Goal: Check status: Check status

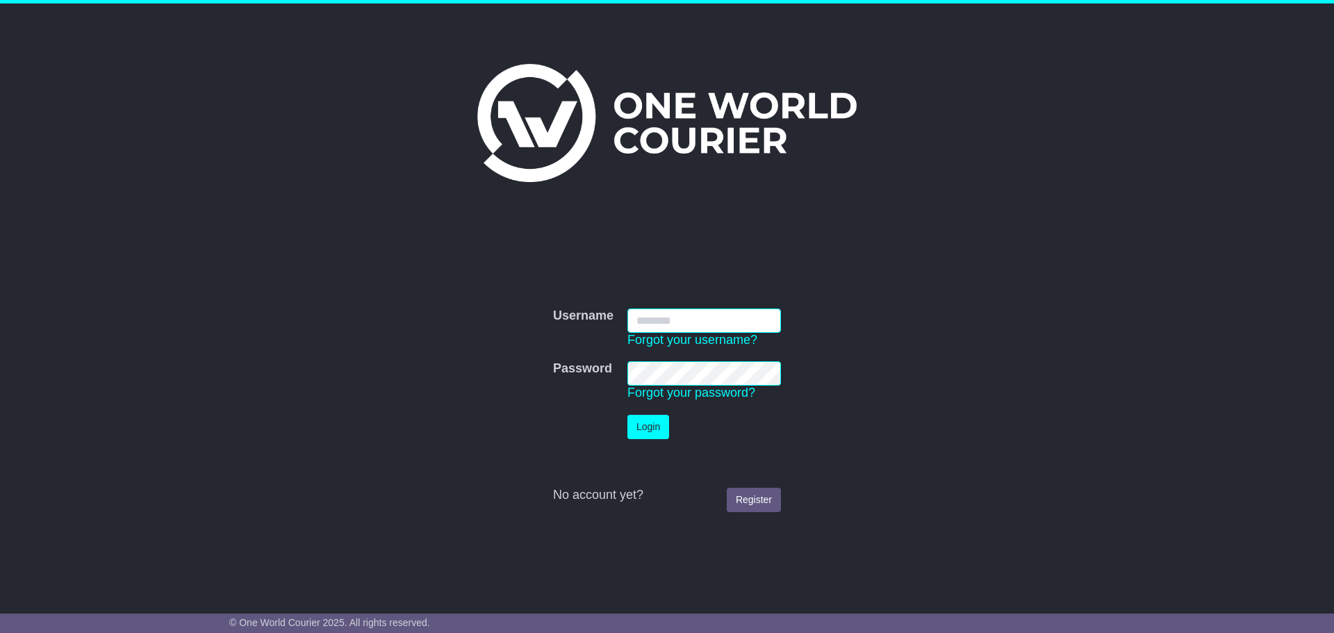
click at [688, 317] on input "Username" at bounding box center [704, 320] width 154 height 24
click at [688, 315] on input "Username" at bounding box center [704, 320] width 154 height 24
type input "**********"
click at [636, 429] on button "Login" at bounding box center [648, 427] width 42 height 24
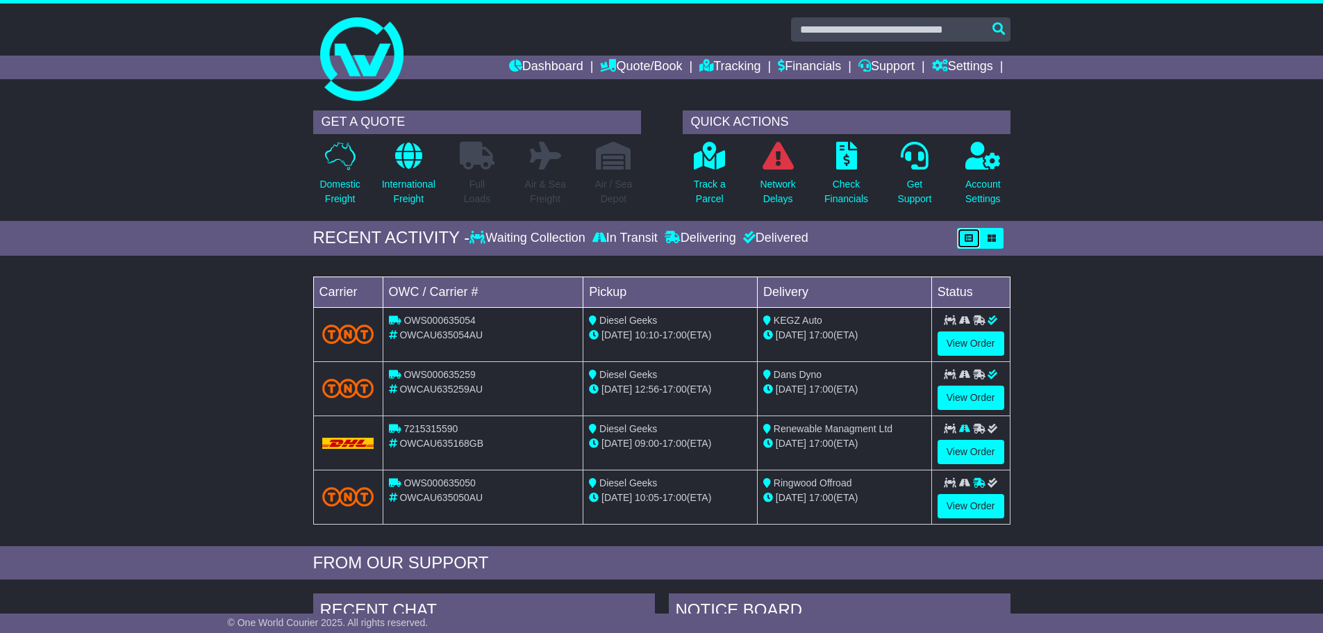
click at [971, 239] on icon "button" at bounding box center [969, 238] width 8 height 8
click at [967, 240] on icon "button" at bounding box center [969, 238] width 8 height 8
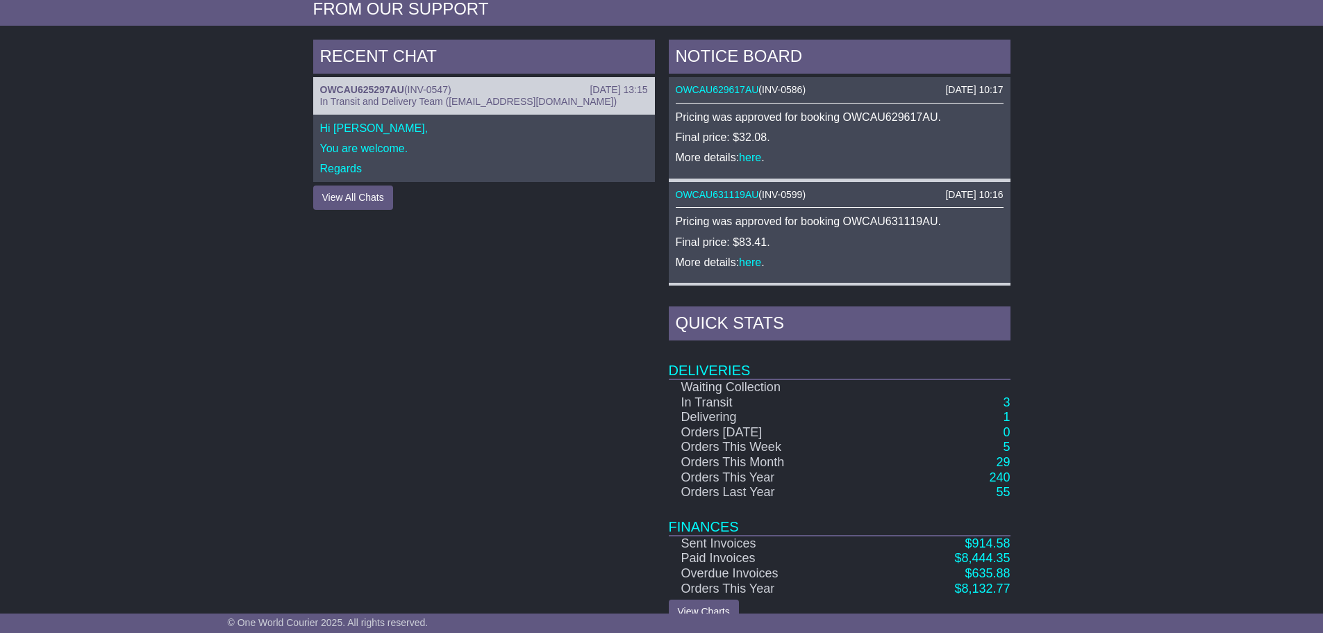
scroll to position [579, 0]
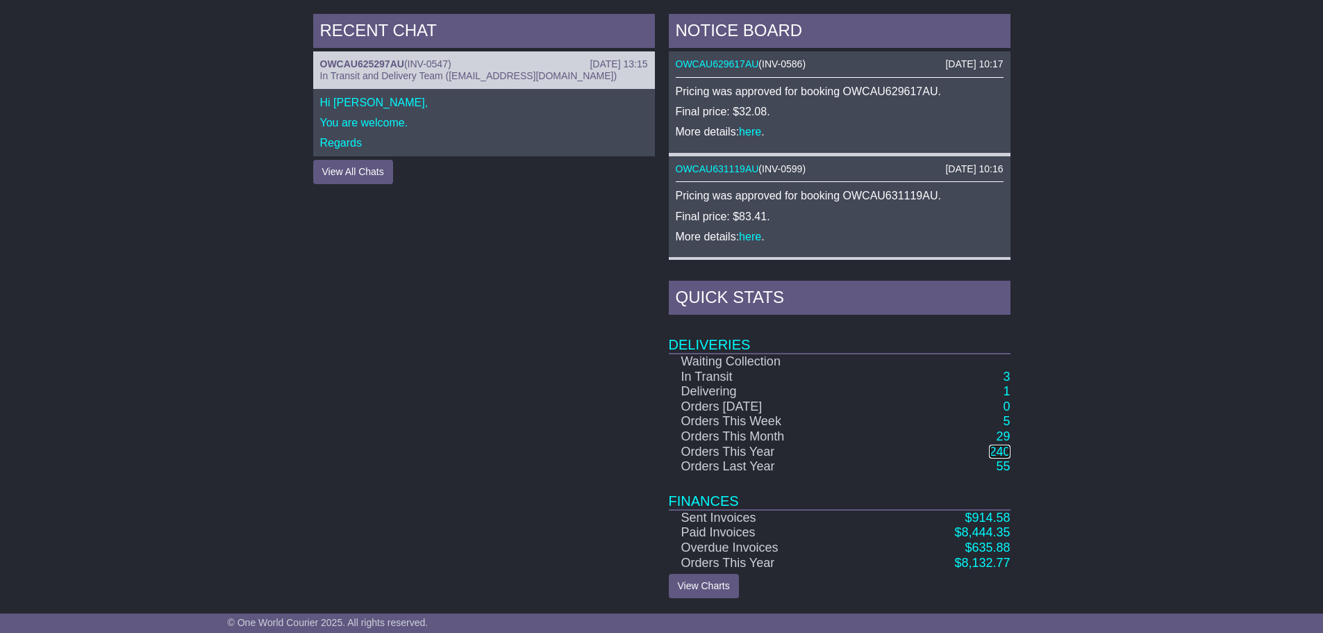
click at [1004, 449] on link "240" at bounding box center [999, 452] width 21 height 14
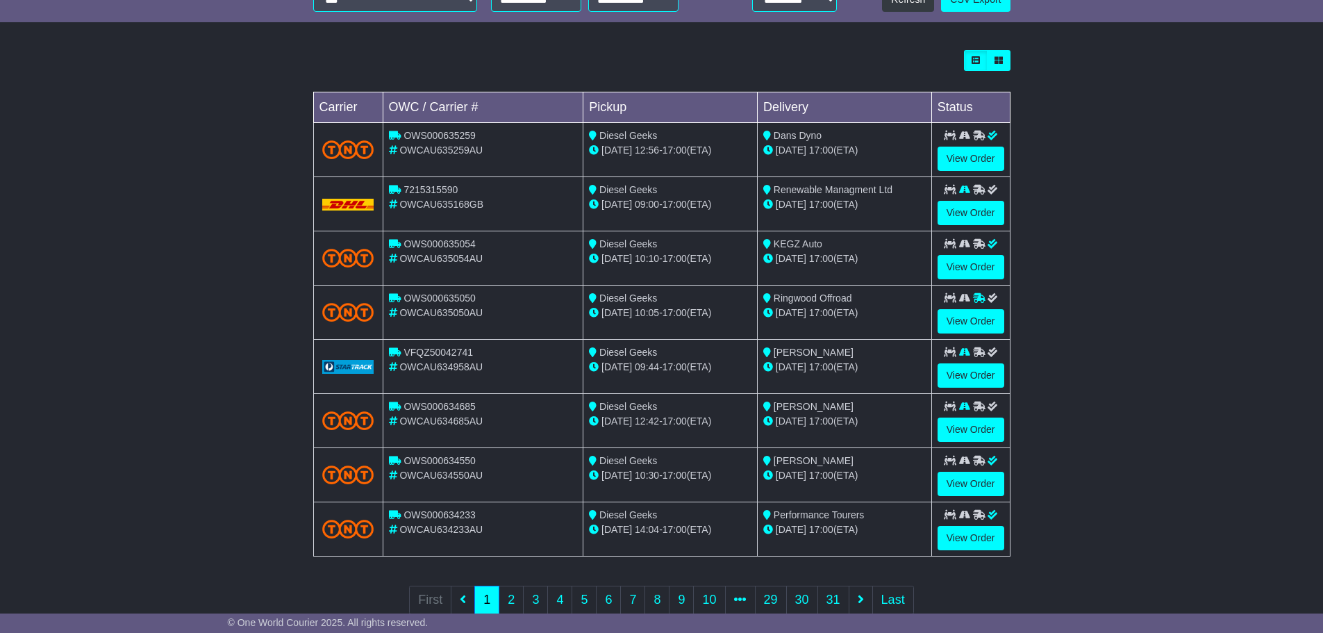
scroll to position [395, 0]
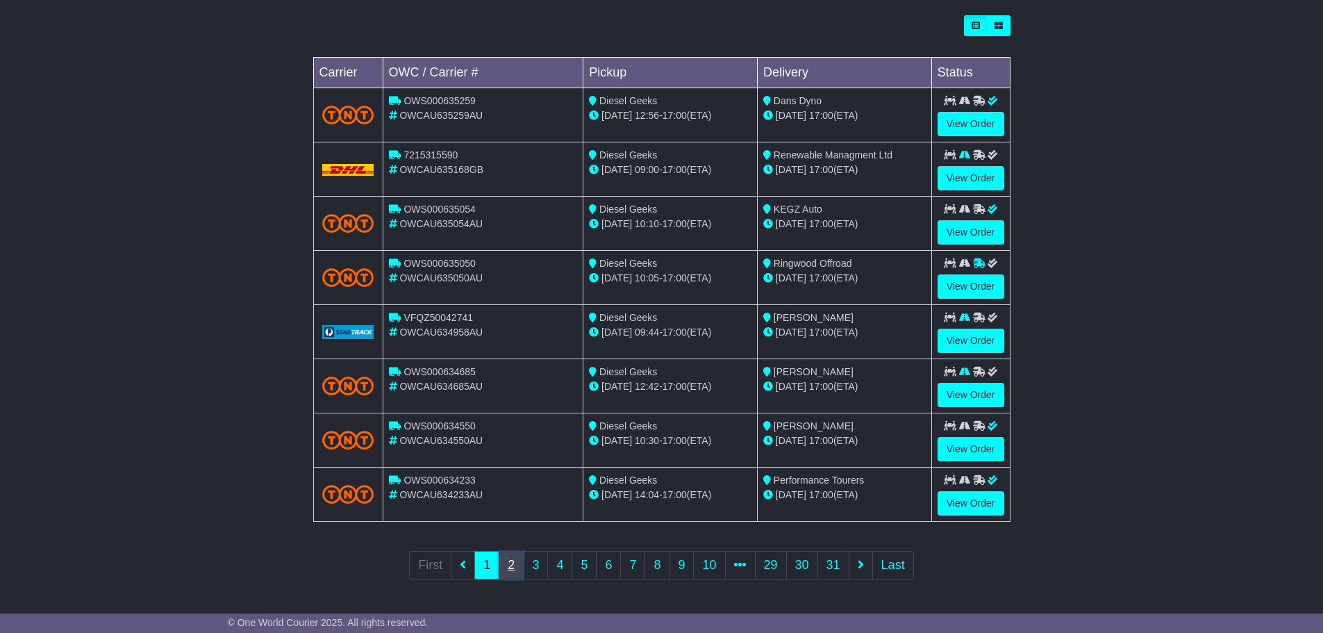
click at [509, 569] on link "2" at bounding box center [511, 565] width 25 height 28
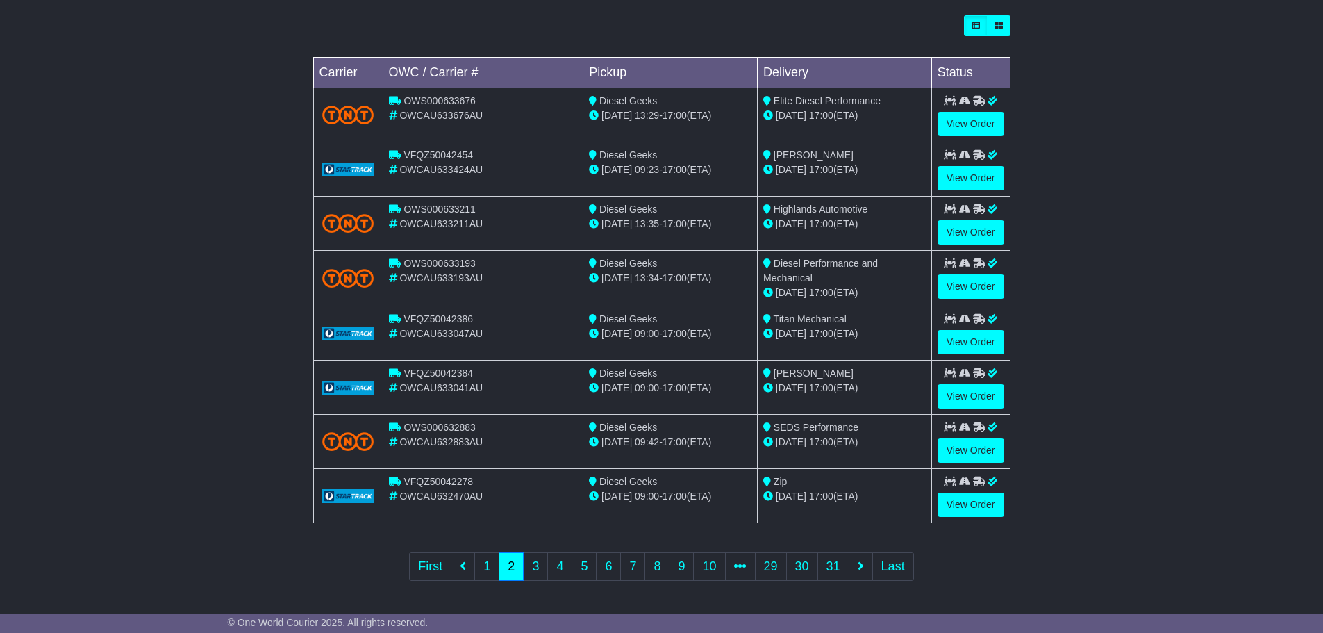
scroll to position [396, 0]
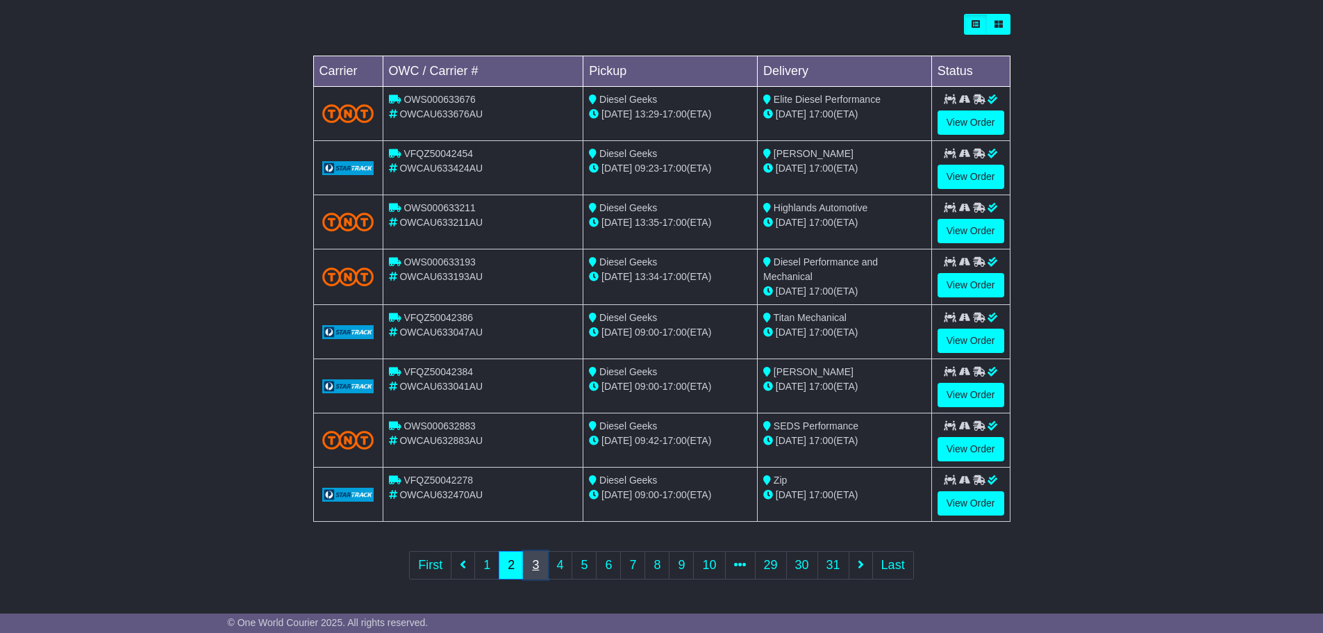
click at [533, 561] on link "3" at bounding box center [535, 565] width 25 height 28
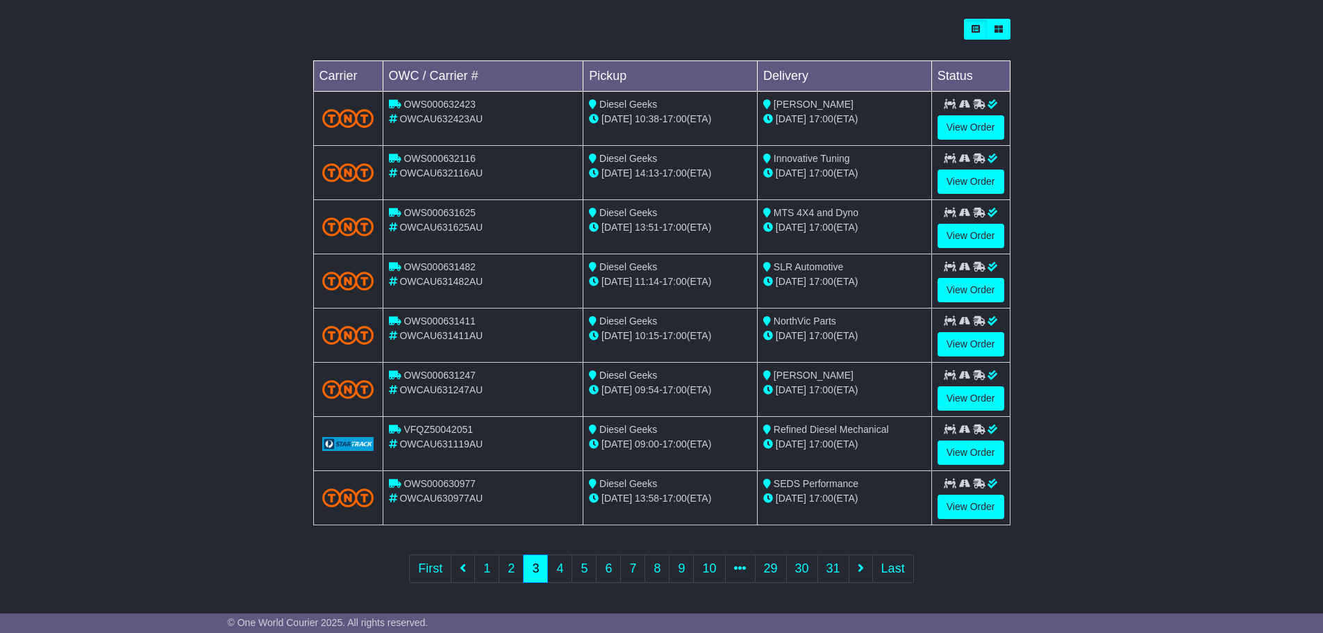
scroll to position [395, 0]
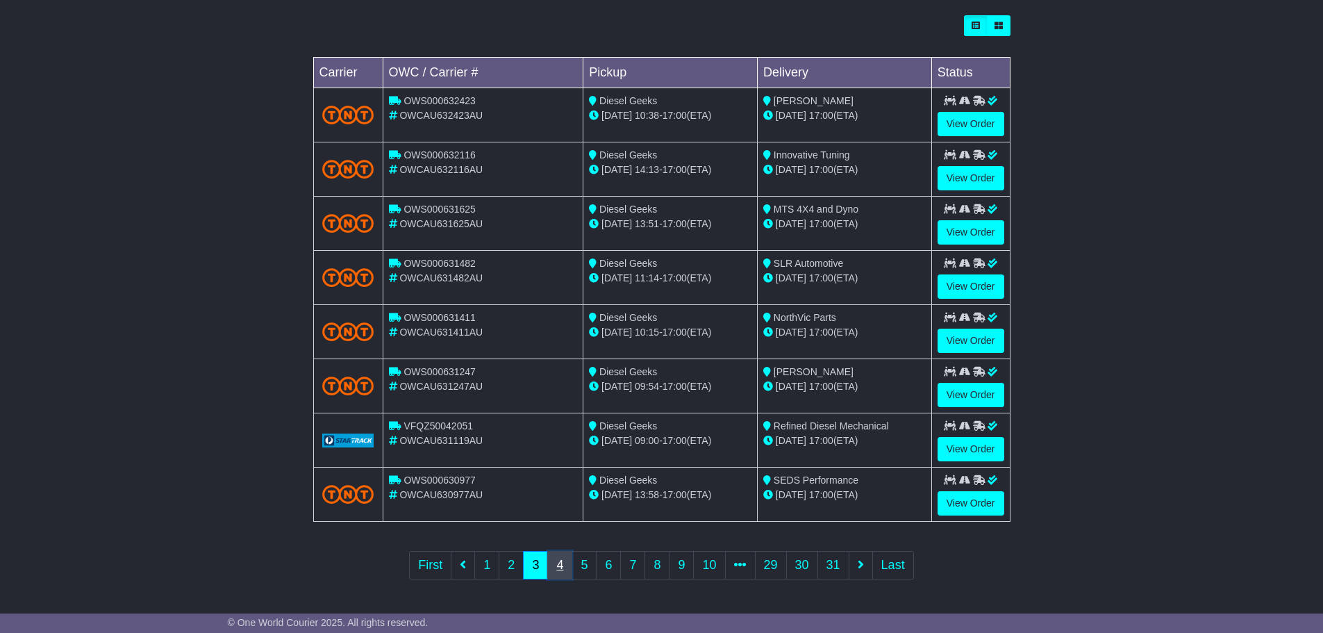
click at [556, 565] on link "4" at bounding box center [559, 565] width 25 height 28
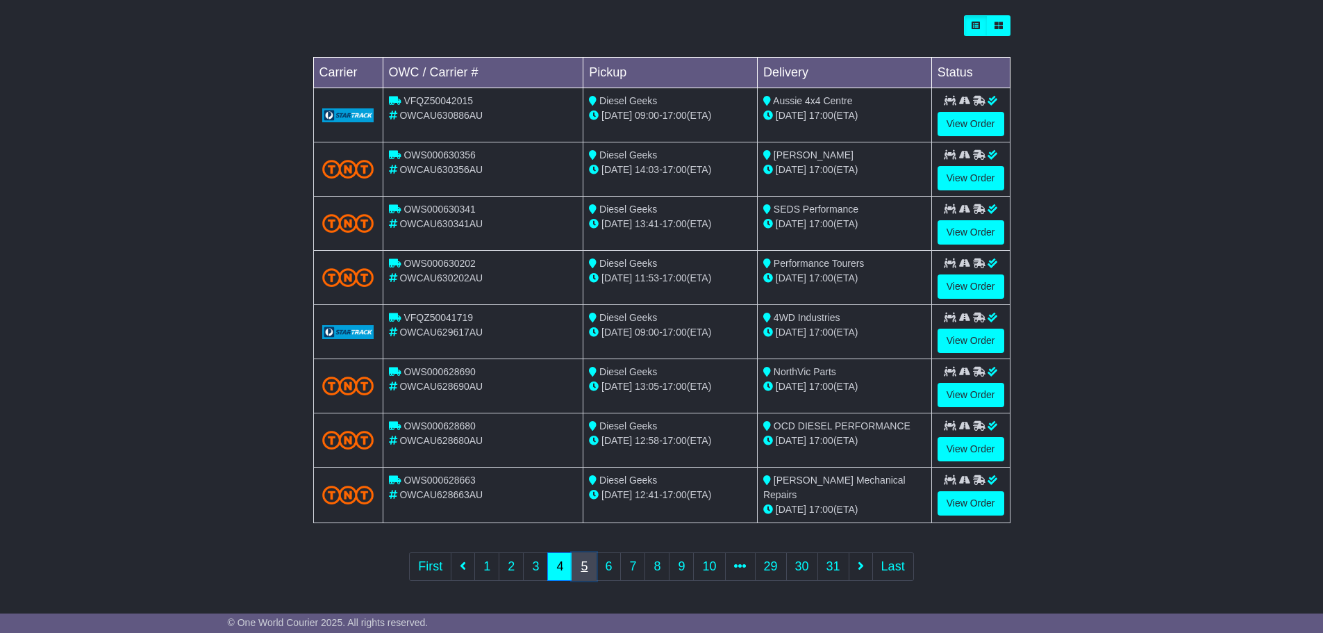
click at [584, 560] on link "5" at bounding box center [584, 566] width 25 height 28
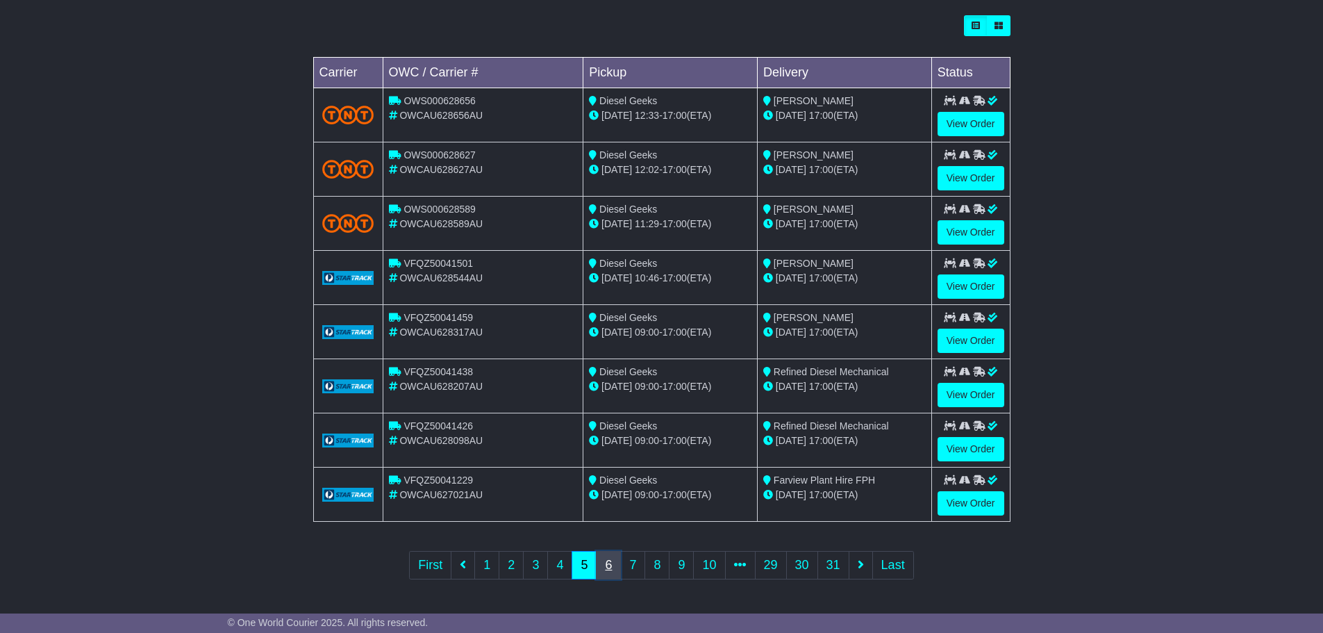
click at [612, 568] on link "6" at bounding box center [608, 565] width 25 height 28
